Goal: Entertainment & Leisure: Consume media (video, audio)

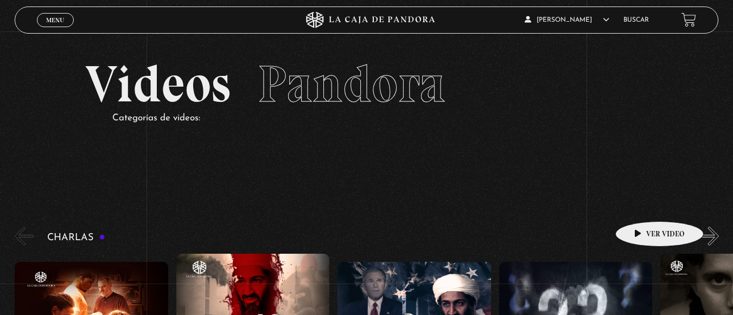
scroll to position [2279, 0]
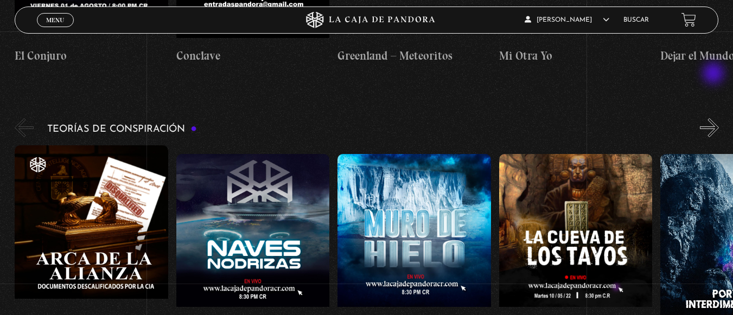
click at [715, 118] on button "»" at bounding box center [709, 127] width 19 height 19
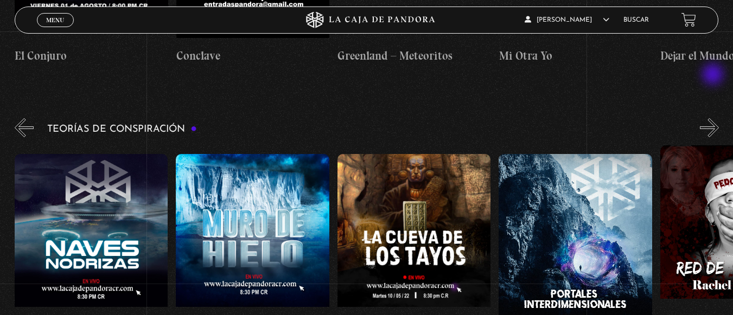
click at [714, 118] on button "»" at bounding box center [709, 127] width 19 height 19
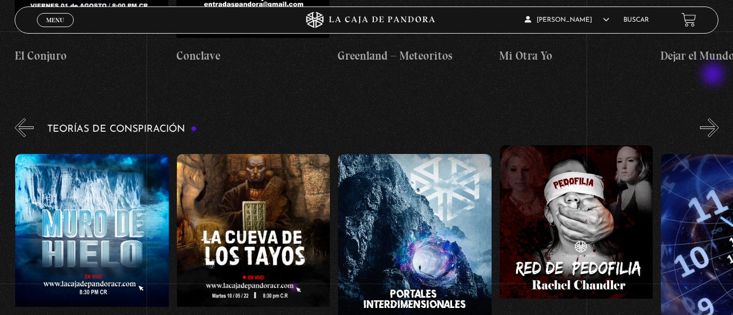
scroll to position [0, 323]
click at [715, 118] on button "»" at bounding box center [709, 127] width 19 height 19
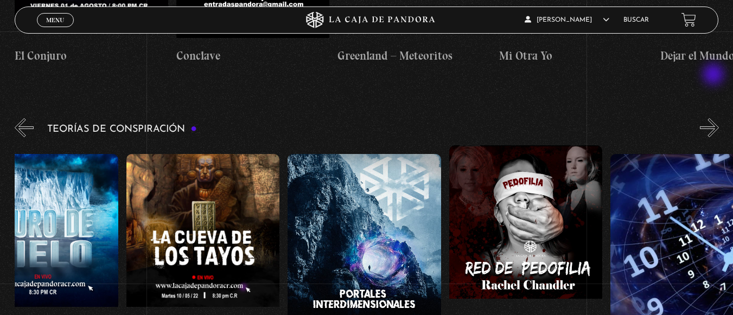
scroll to position [0, 404]
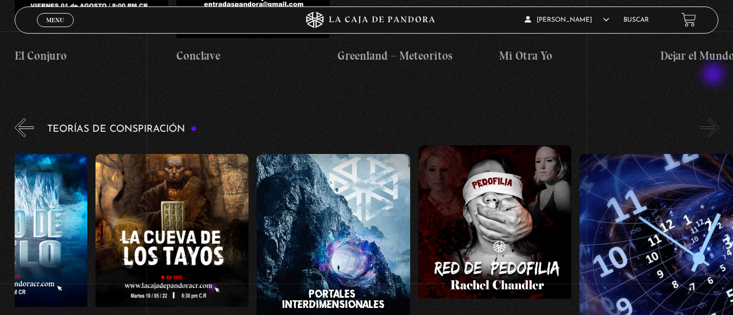
click at [715, 118] on button "»" at bounding box center [709, 127] width 19 height 19
click at [714, 118] on button "»" at bounding box center [709, 127] width 19 height 19
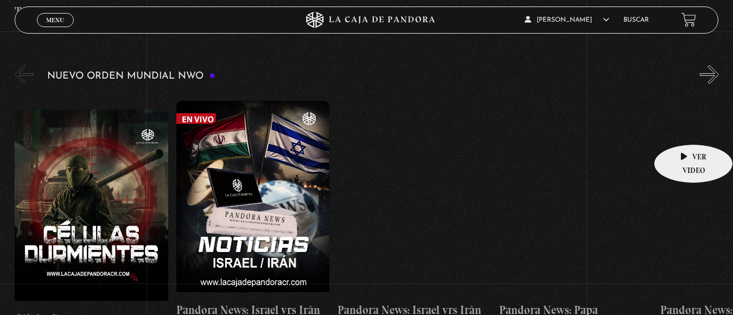
scroll to position [705, 0]
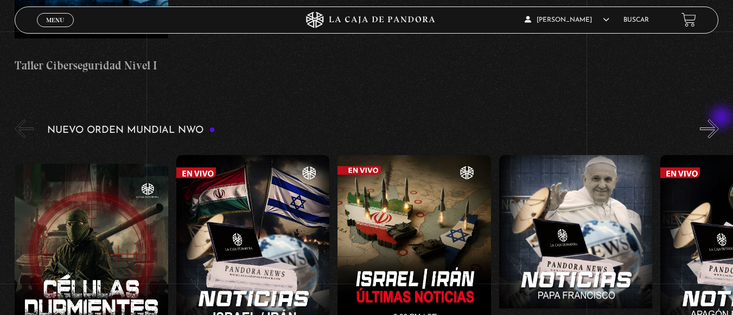
click at [723, 118] on div "Nuevo Orden Mundial NWO 2023" at bounding box center [374, 258] width 718 height 282
click at [716, 127] on button "»" at bounding box center [709, 128] width 19 height 19
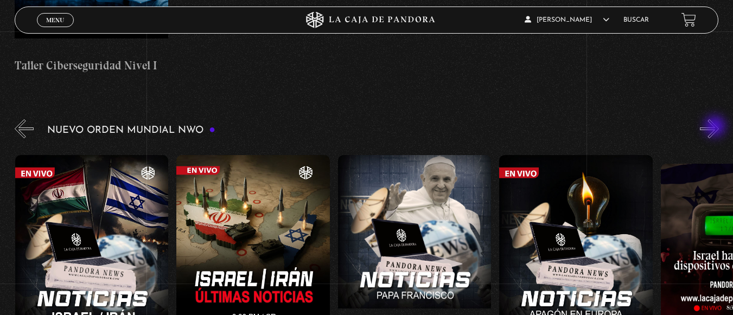
click at [716, 127] on button "»" at bounding box center [709, 128] width 19 height 19
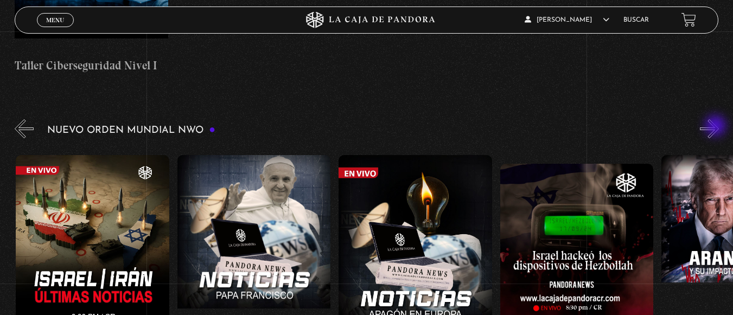
click at [717, 127] on button "»" at bounding box center [709, 128] width 19 height 19
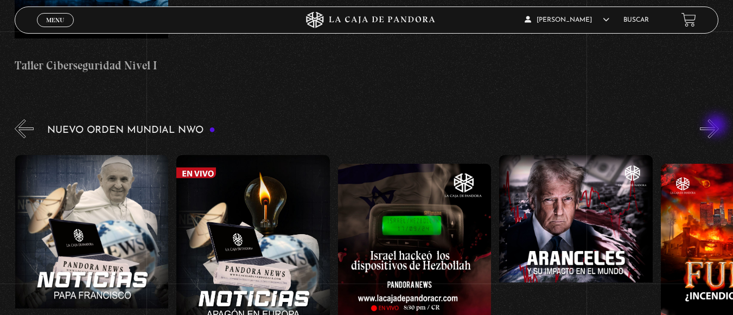
click at [717, 126] on button "»" at bounding box center [709, 128] width 19 height 19
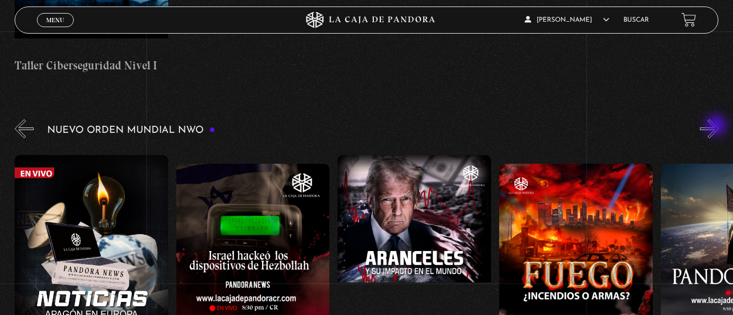
click at [717, 126] on button "»" at bounding box center [709, 128] width 19 height 19
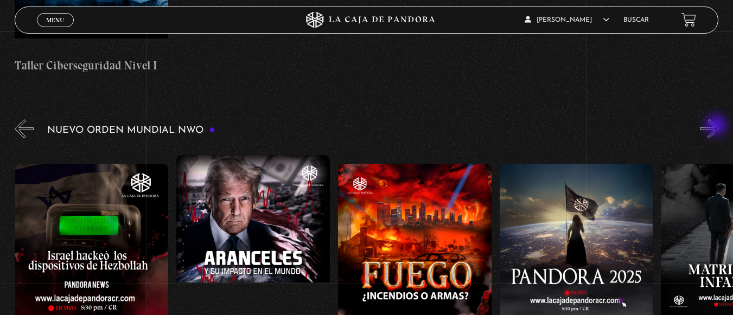
click at [717, 126] on button "»" at bounding box center [709, 128] width 19 height 19
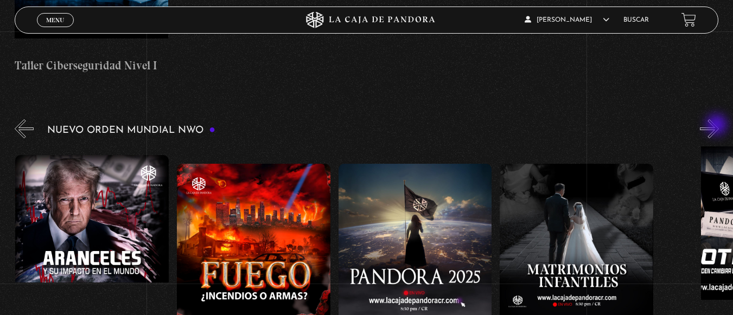
click at [718, 126] on button "»" at bounding box center [709, 128] width 19 height 19
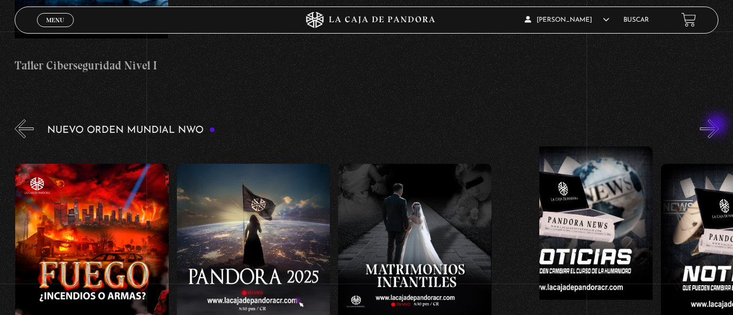
click at [718, 126] on button "»" at bounding box center [709, 128] width 19 height 19
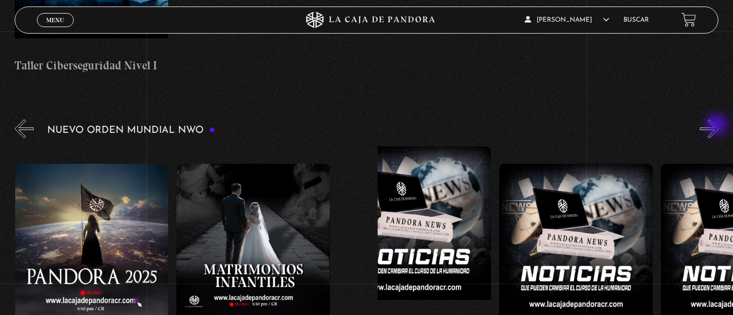
click at [718, 126] on button "»" at bounding box center [709, 128] width 19 height 19
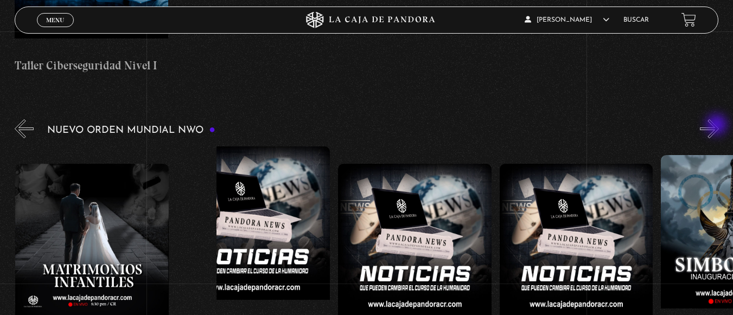
click at [718, 126] on button "»" at bounding box center [709, 128] width 19 height 19
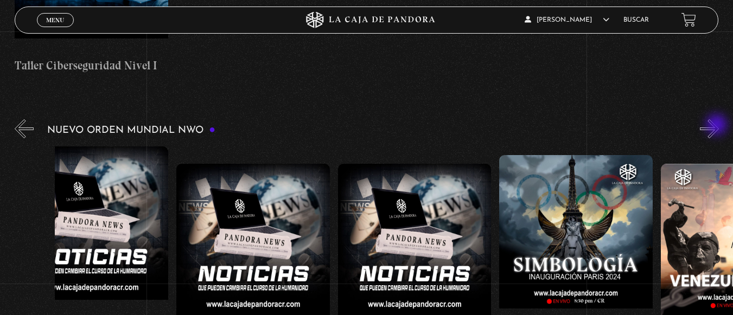
click at [718, 126] on button "»" at bounding box center [709, 128] width 19 height 19
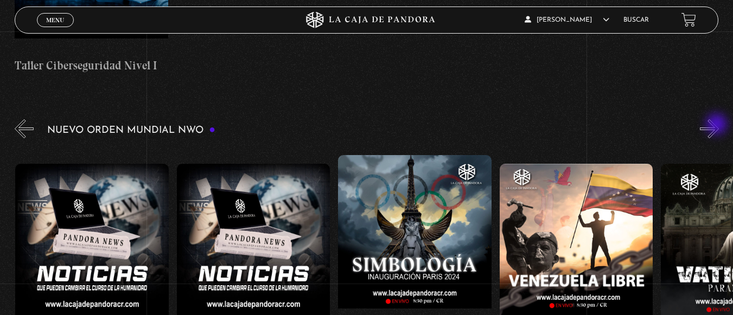
click at [718, 125] on button "»" at bounding box center [709, 128] width 19 height 19
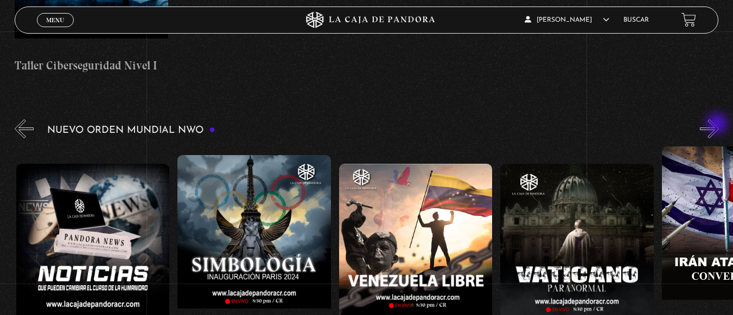
click at [718, 125] on button "»" at bounding box center [709, 128] width 19 height 19
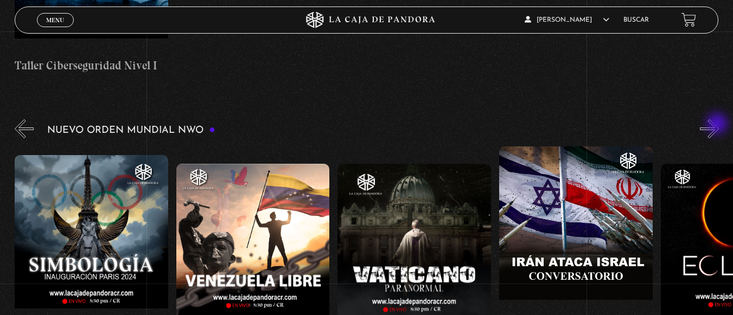
click at [718, 125] on button "»" at bounding box center [709, 128] width 19 height 19
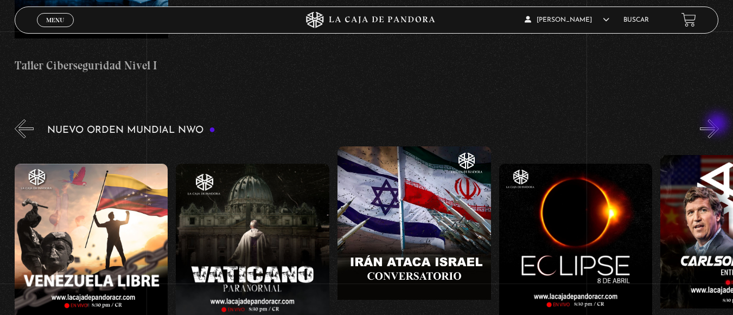
click at [718, 124] on button "»" at bounding box center [709, 128] width 19 height 19
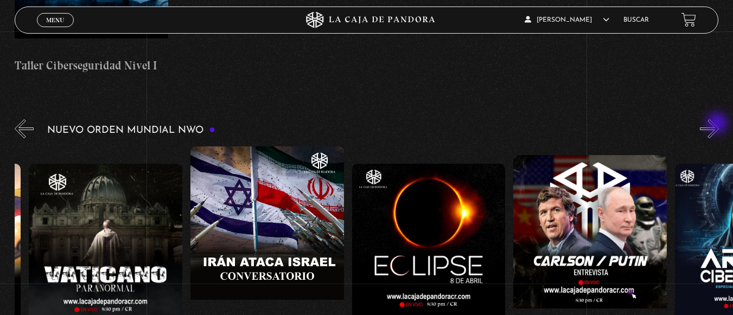
scroll to position [0, 2421]
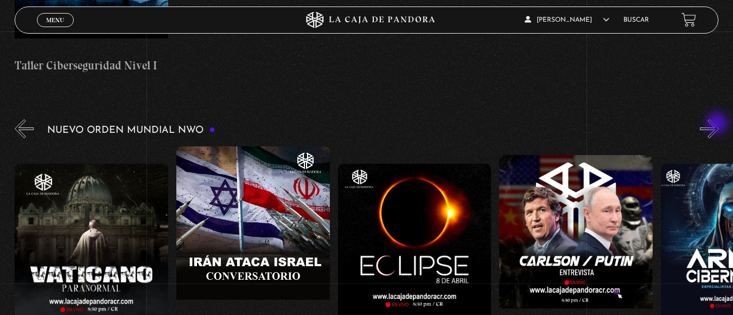
click at [718, 124] on button "»" at bounding box center [709, 128] width 19 height 19
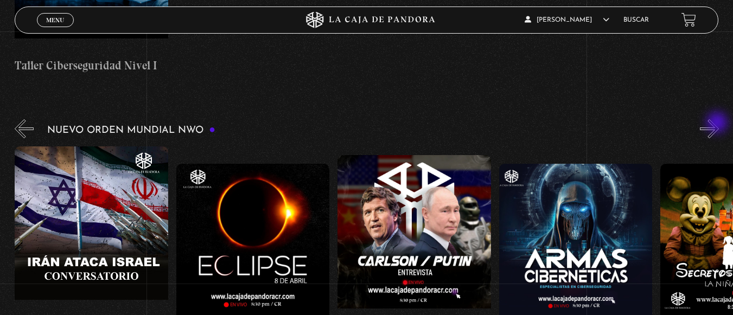
click at [718, 124] on button "»" at bounding box center [709, 128] width 19 height 19
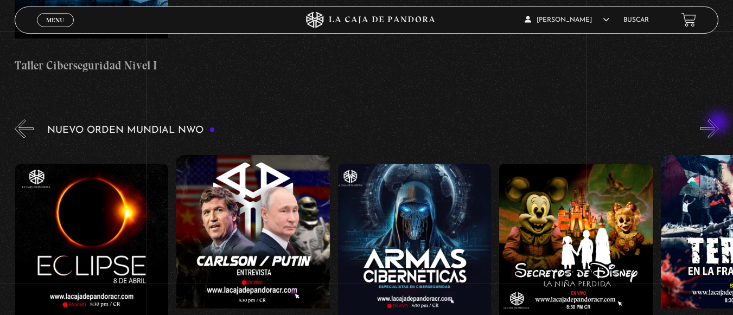
click at [719, 124] on button "»" at bounding box center [709, 128] width 19 height 19
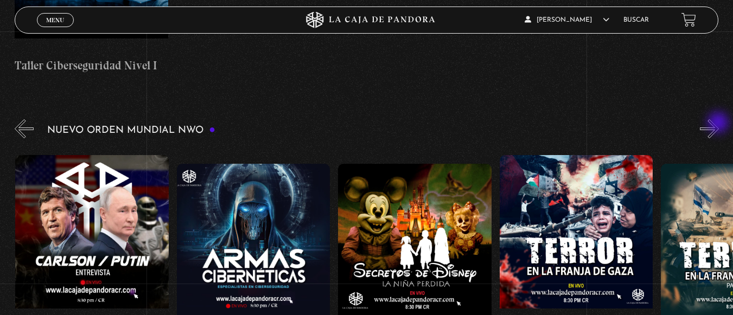
scroll to position [0, 2906]
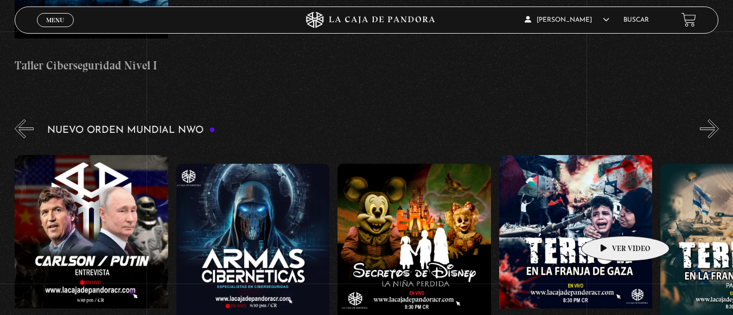
click at [608, 218] on figure at bounding box center [576, 252] width 154 height 195
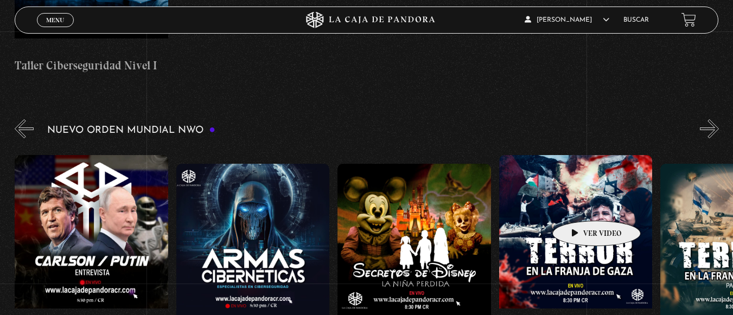
click at [579, 205] on figure at bounding box center [576, 252] width 154 height 195
